Goal: Transaction & Acquisition: Purchase product/service

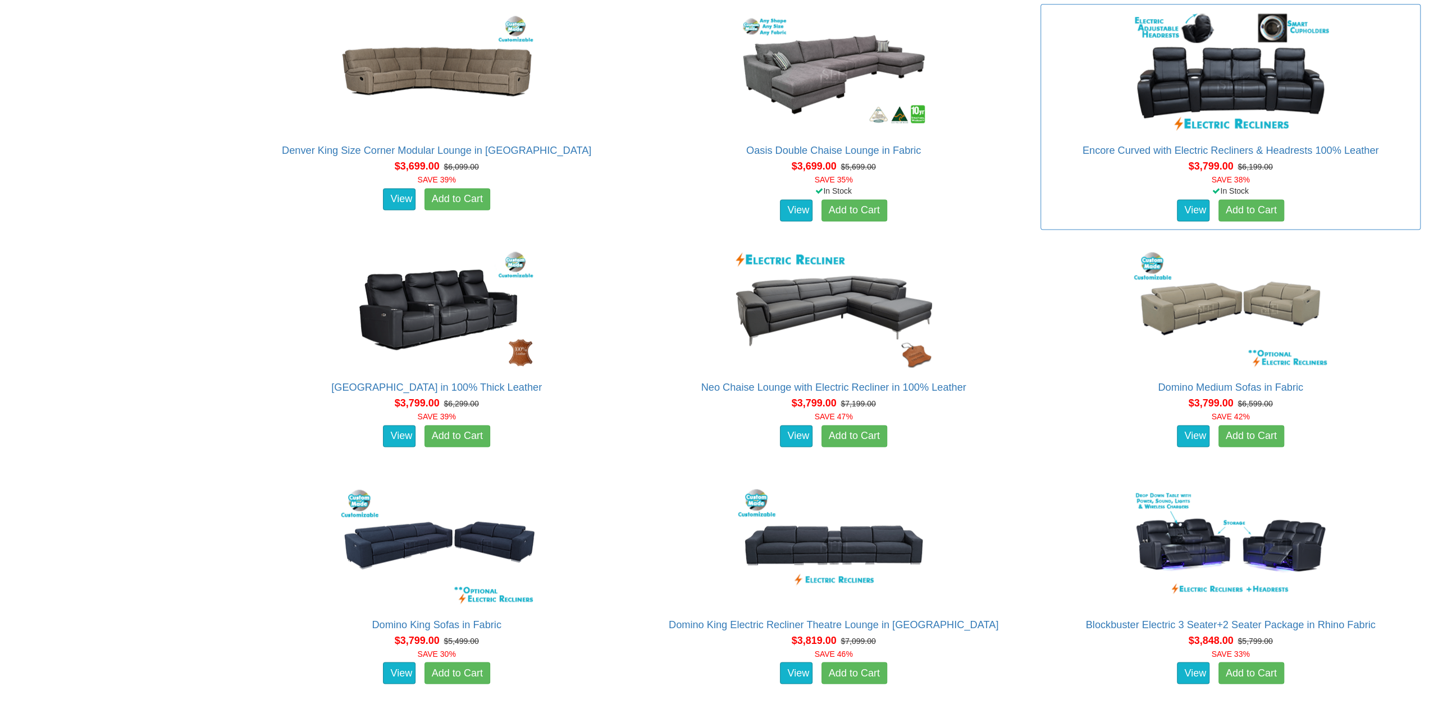
scroll to position [5894, 0]
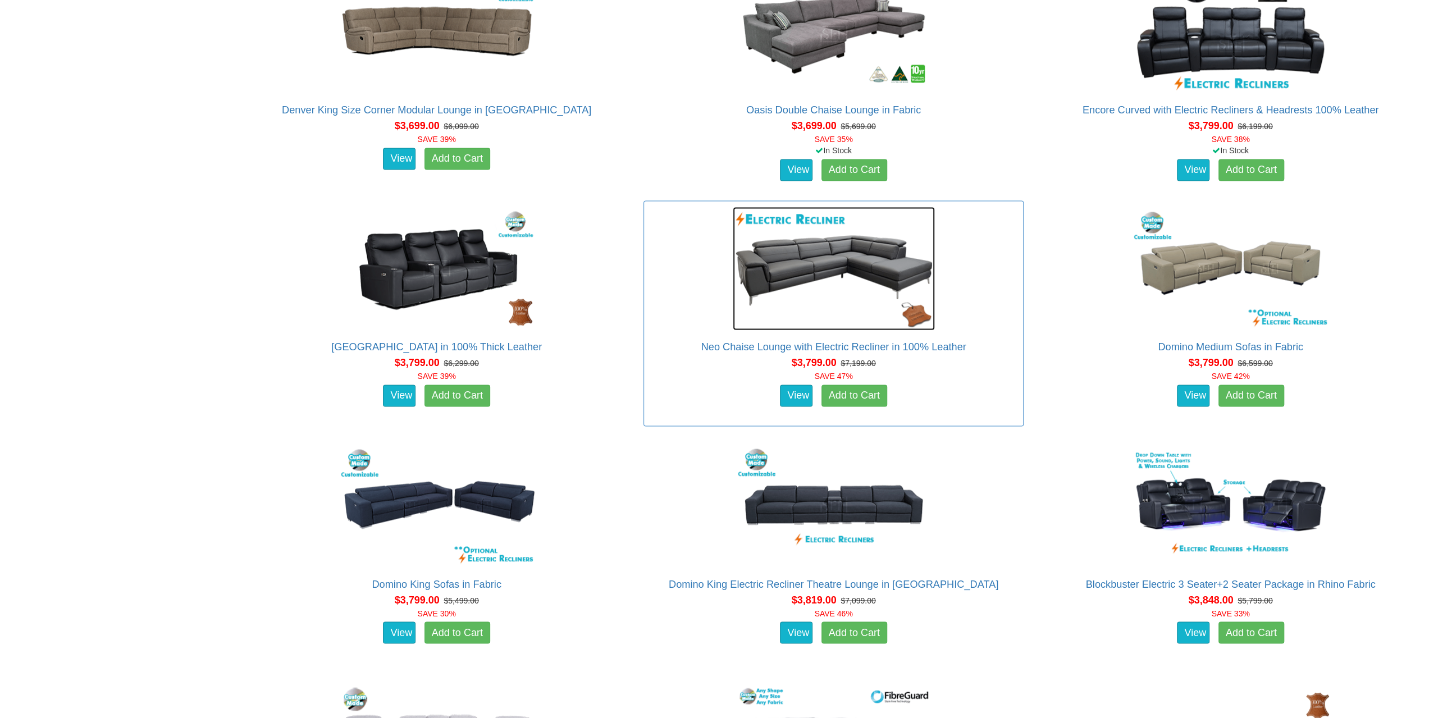
click at [802, 264] on img at bounding box center [834, 268] width 202 height 123
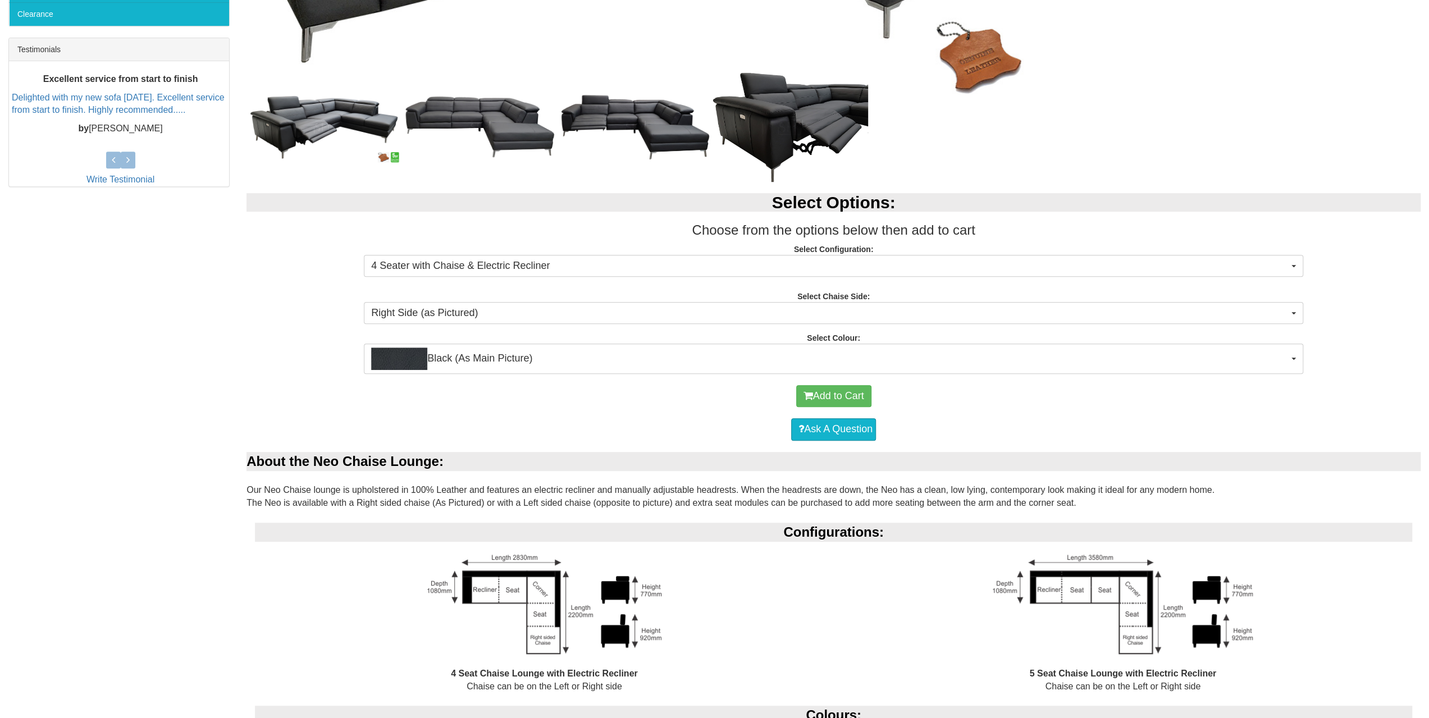
scroll to position [448, 0]
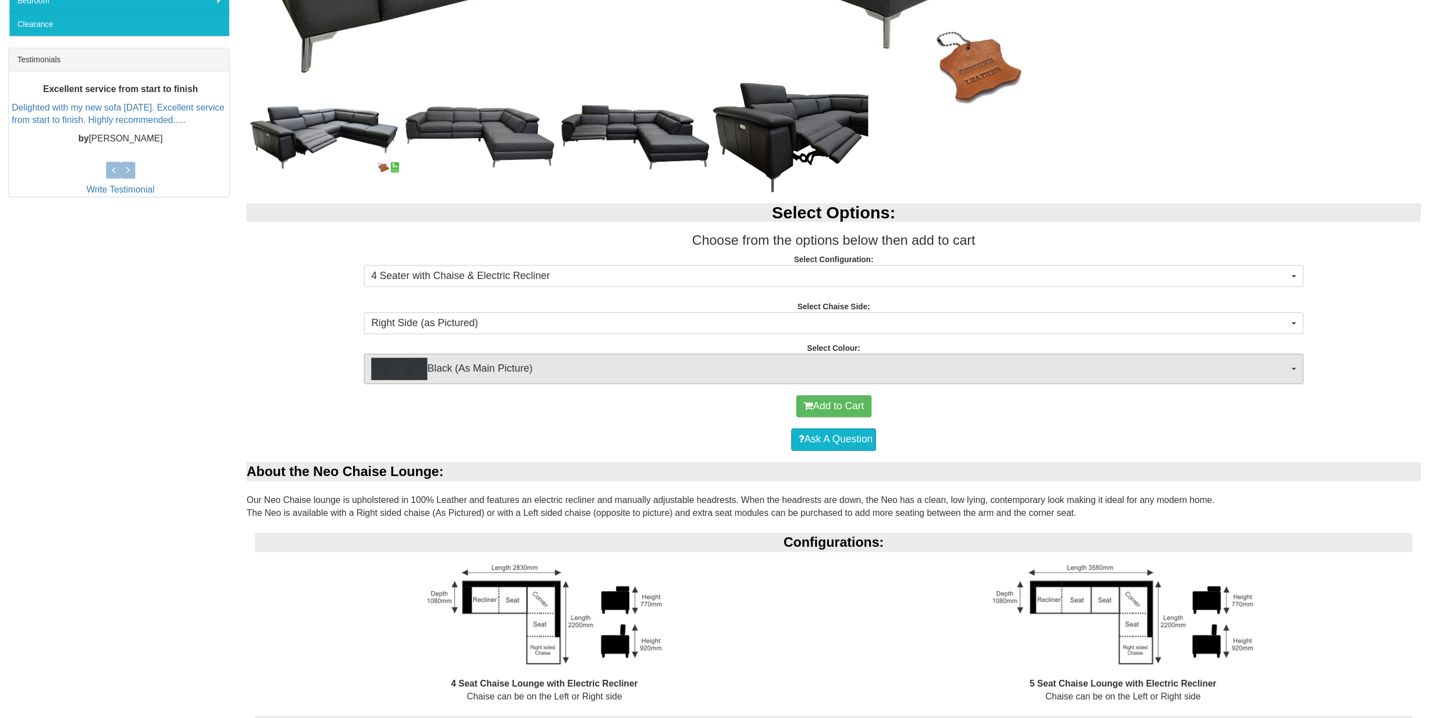
click at [1307, 362] on div "Select Options: Choose from the options below then add to cart Select Configura…" at bounding box center [833, 287] width 1191 height 191
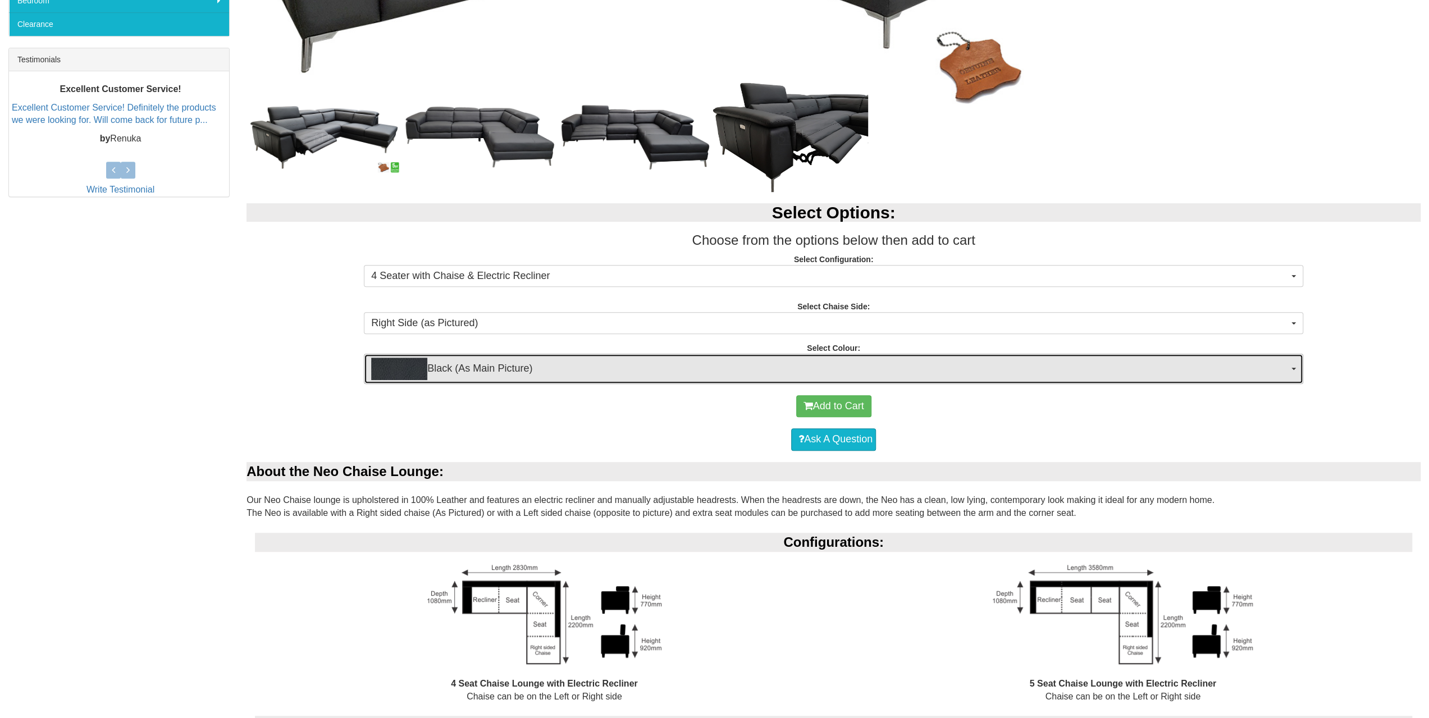
click at [1284, 372] on span "Black (As Main Picture)" at bounding box center [829, 369] width 917 height 22
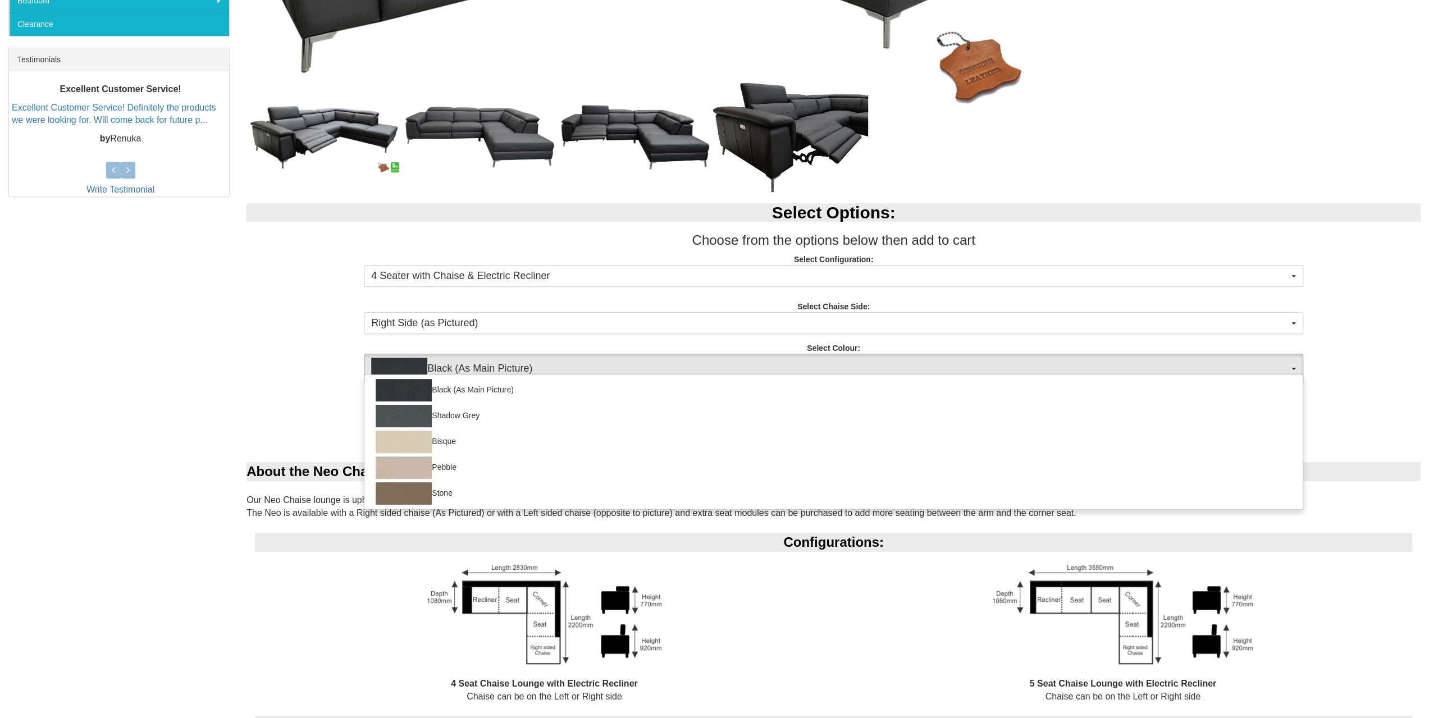
click at [204, 356] on div "Neo Chaise Lounge with Electric Recliner in 100% Leather Was $7,199.00 NOW $3,7…" at bounding box center [714, 433] width 1429 height 1361
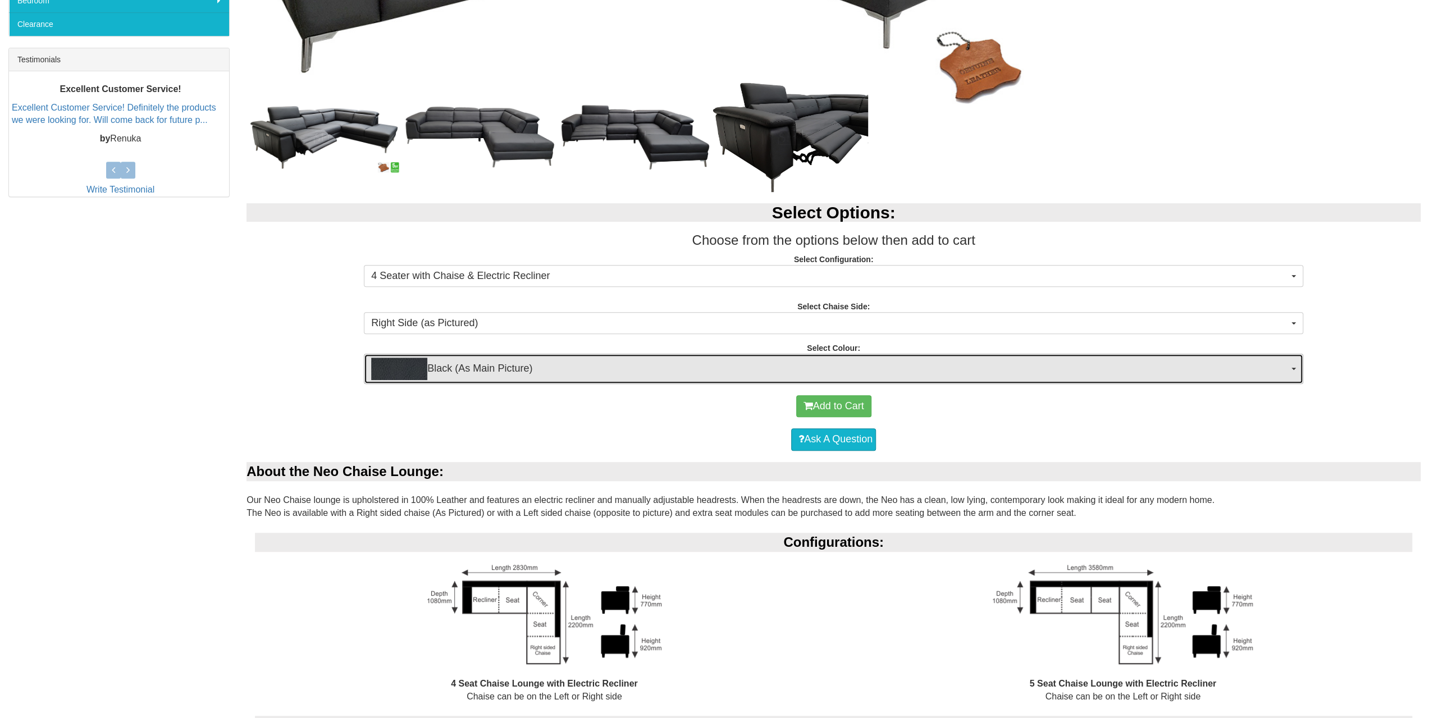
click at [425, 369] on img "button" at bounding box center [399, 369] width 56 height 22
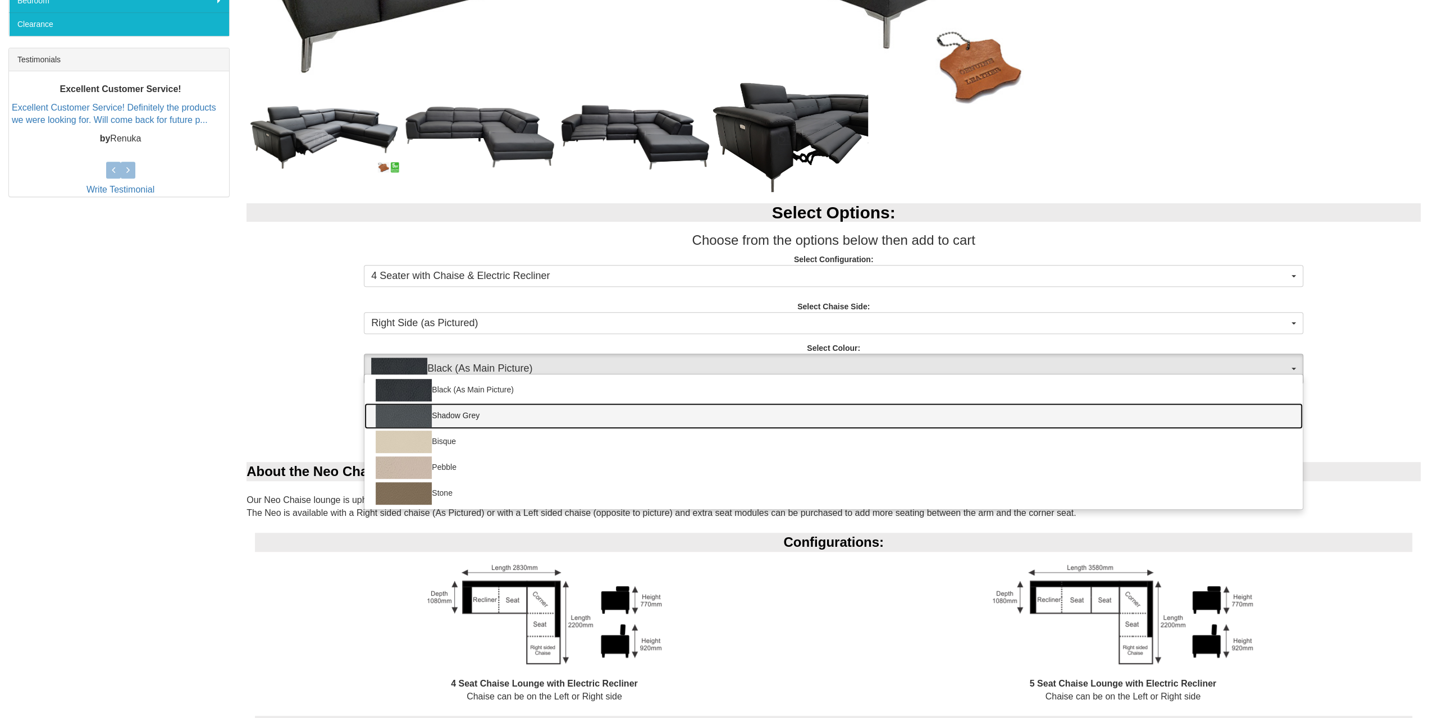
click at [470, 410] on link "Shadow Grey" at bounding box center [833, 416] width 938 height 26
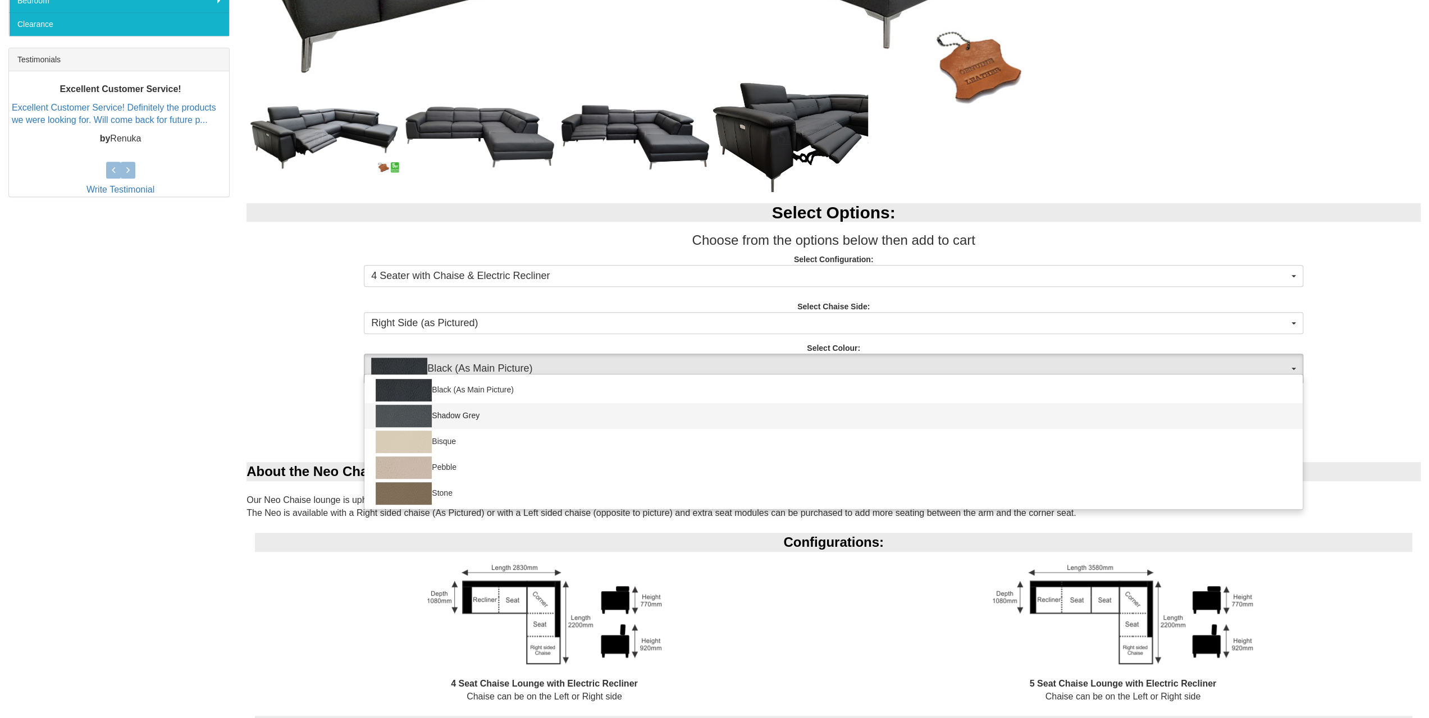
select select "1228"
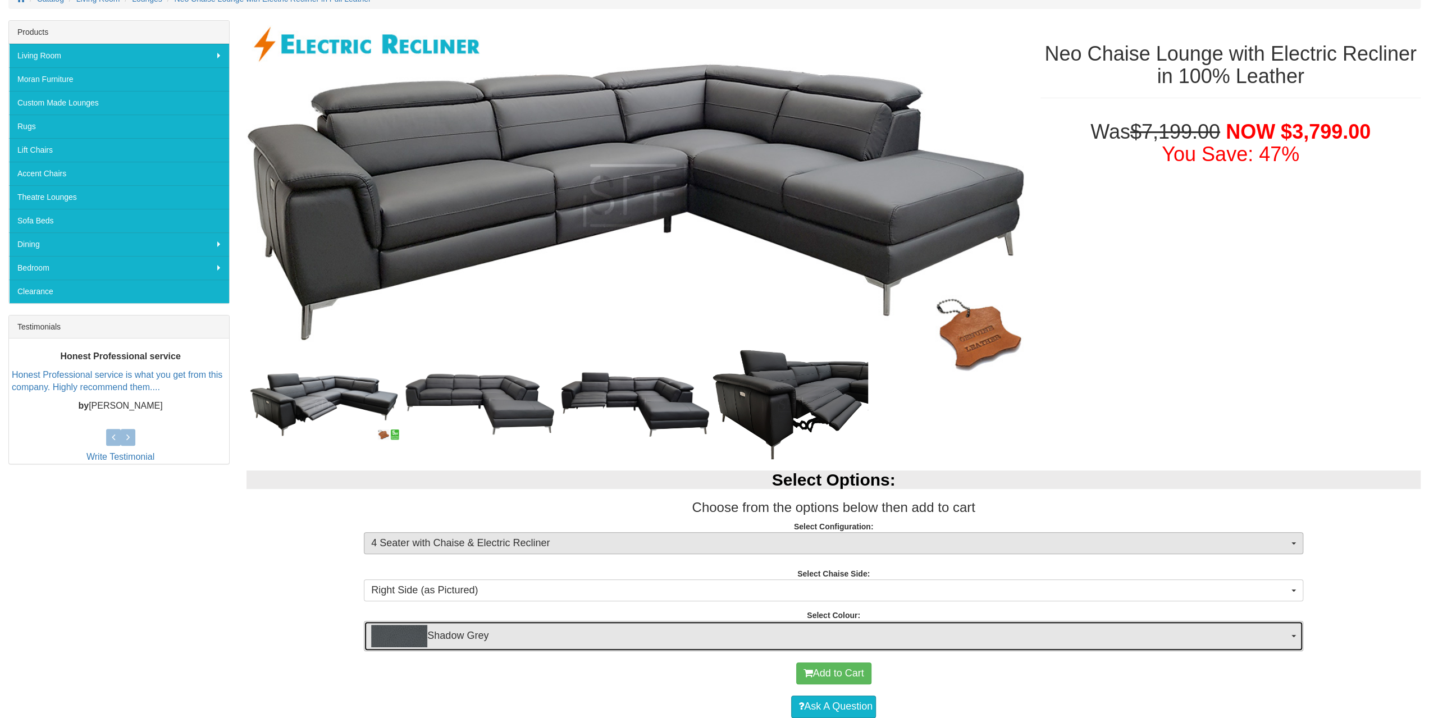
scroll to position [111, 0]
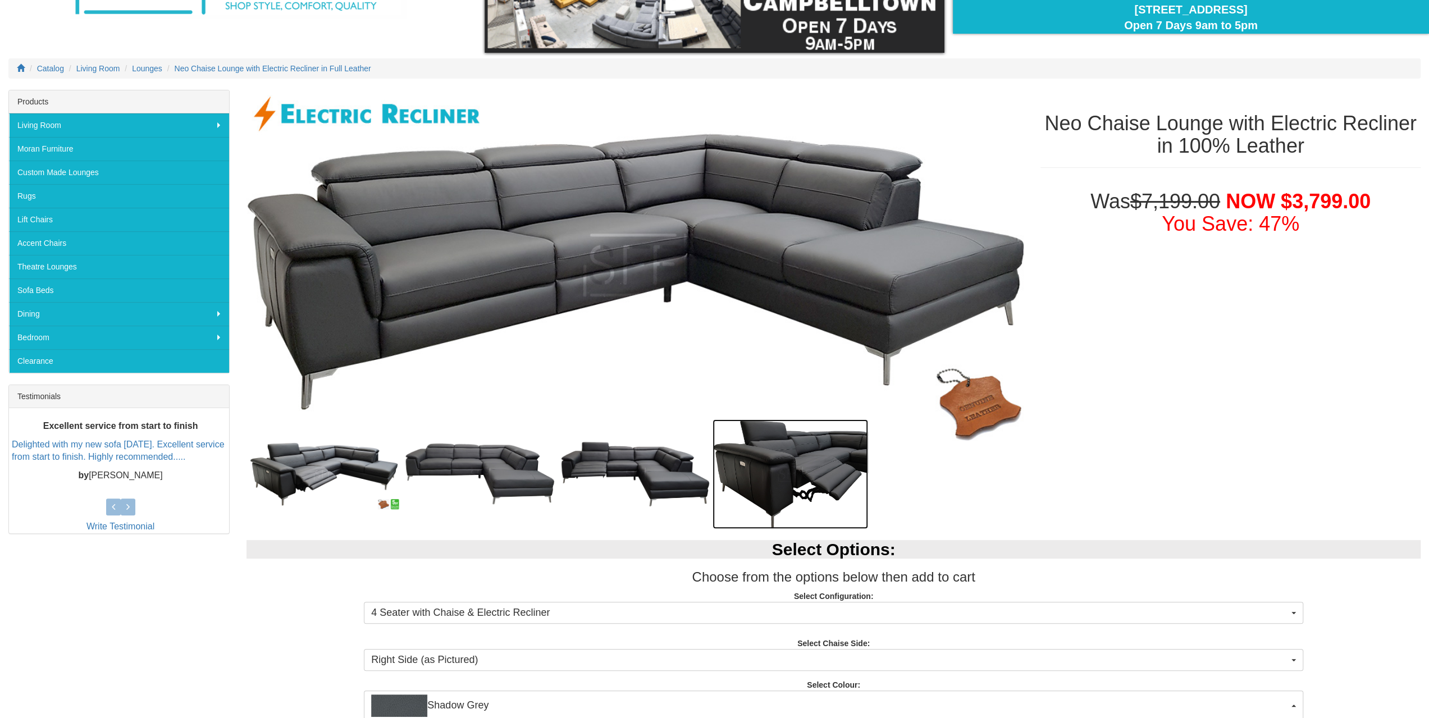
click at [790, 456] on img at bounding box center [789, 473] width 155 height 109
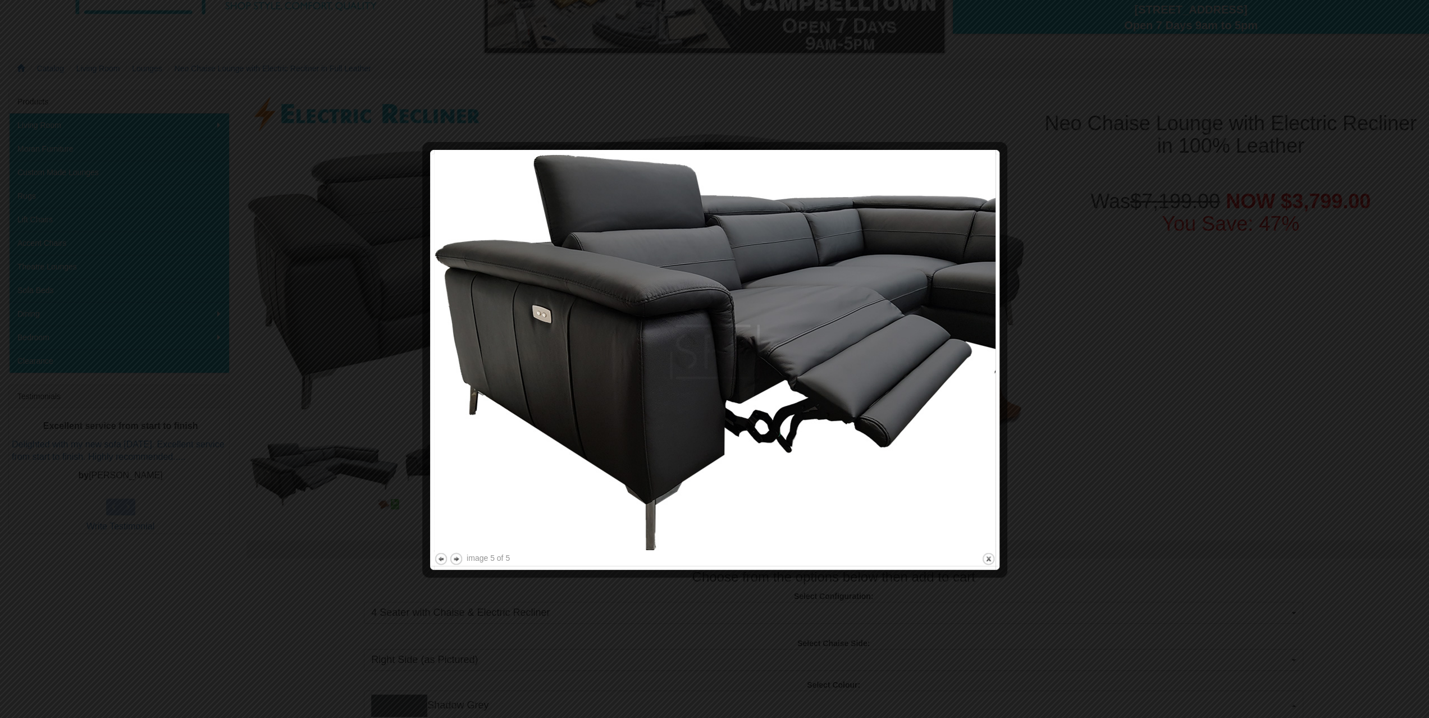
click at [1146, 389] on div at bounding box center [714, 359] width 1429 height 718
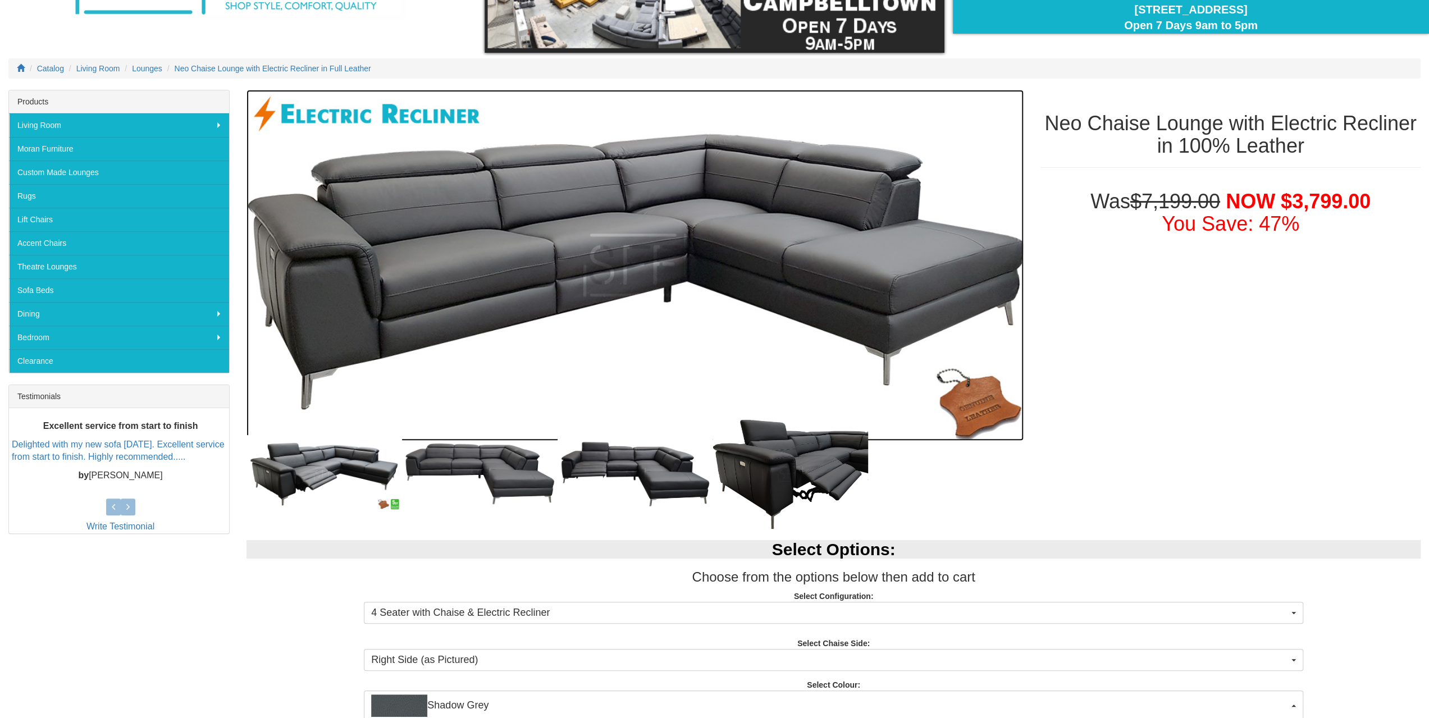
drag, startPoint x: 750, startPoint y: 162, endPoint x: 745, endPoint y: 158, distance: 6.4
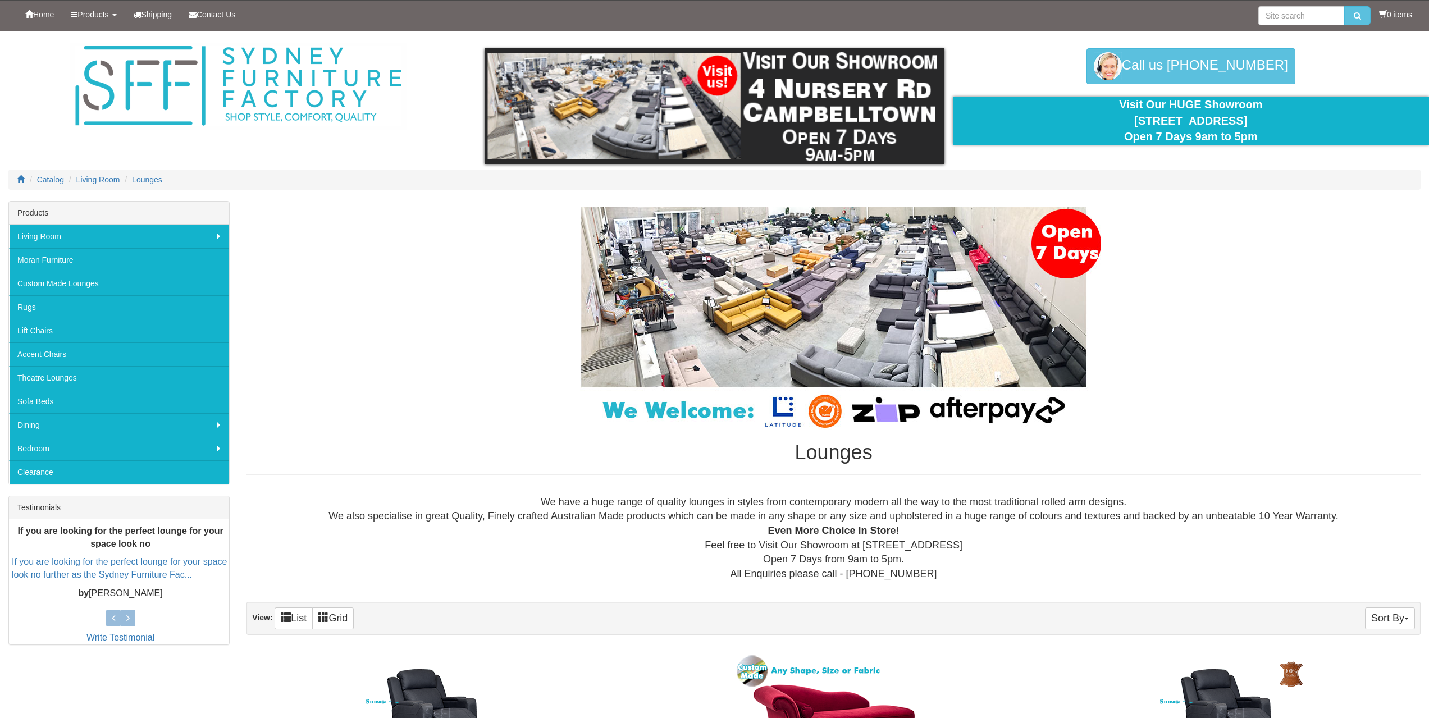
scroll to position [5894, 0]
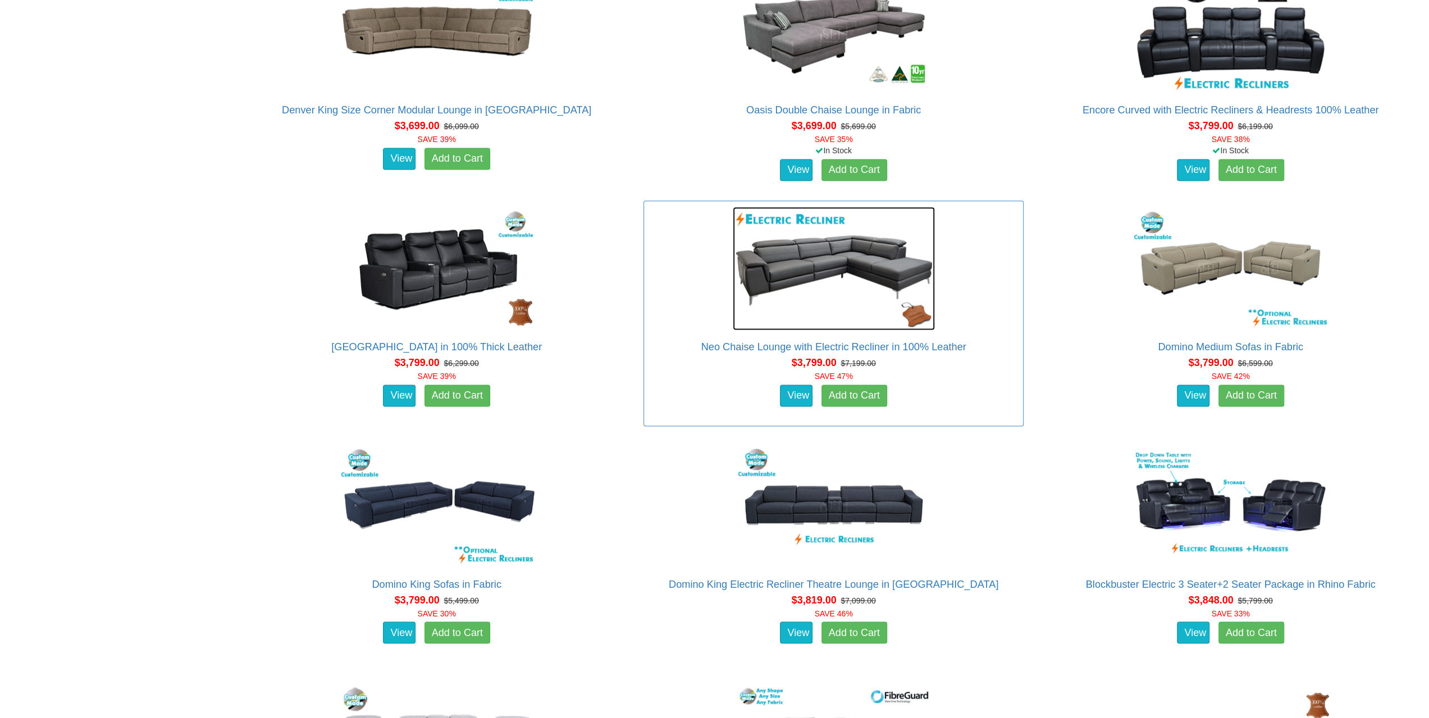
drag, startPoint x: 669, startPoint y: 306, endPoint x: 684, endPoint y: 290, distance: 22.2
